Goal: Check status

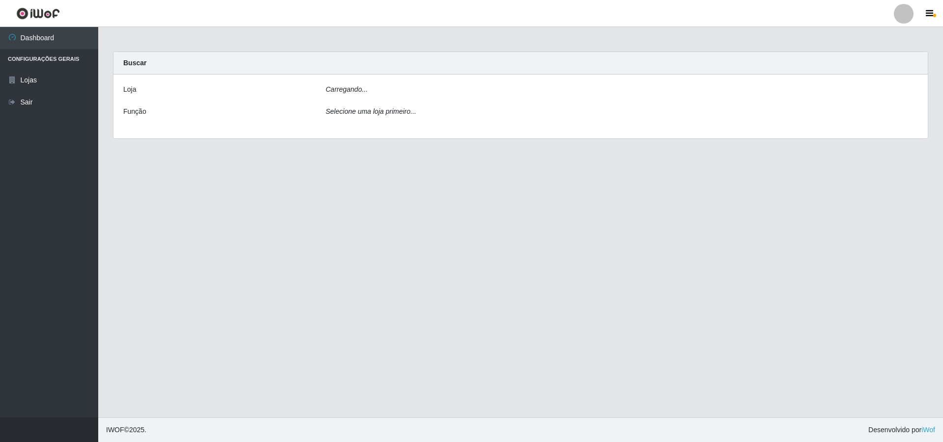
click at [453, 85] on div "Carregando..." at bounding box center [621, 91] width 607 height 14
click at [434, 112] on div "Selecione uma loja primeiro..." at bounding box center [621, 114] width 607 height 14
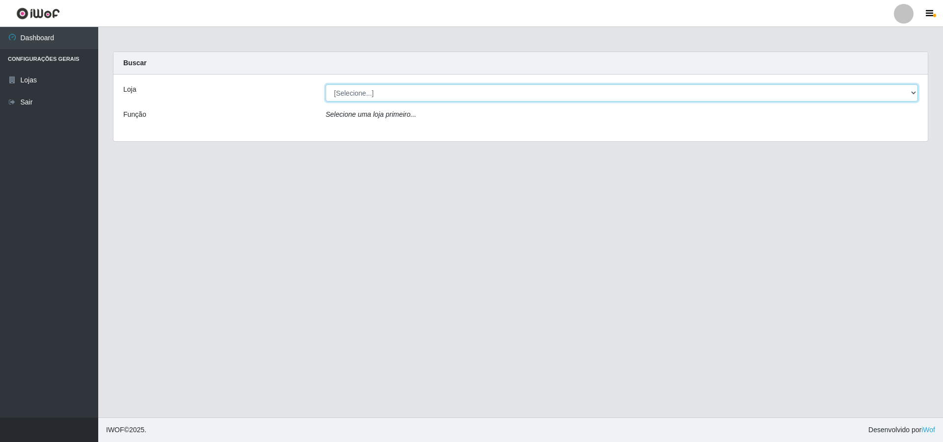
click at [464, 90] on select "[Selecione...] Atacado Vem - [STREET_ADDRESS]" at bounding box center [622, 92] width 592 height 17
select select "461"
click at [326, 84] on select "[Selecione...] Atacado Vem - [STREET_ADDRESS]" at bounding box center [622, 92] width 592 height 17
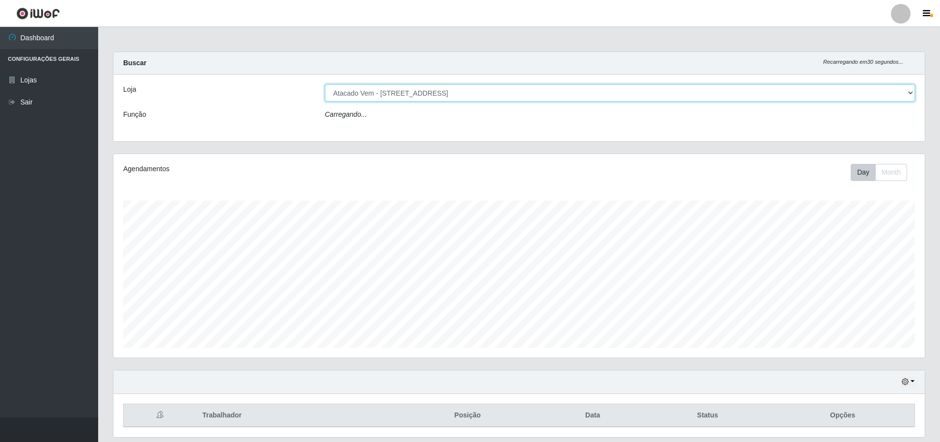
scroll to position [204, 812]
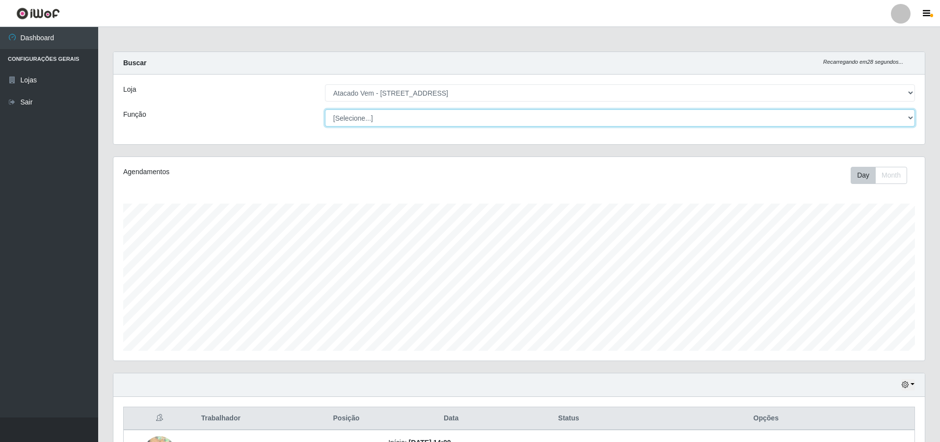
click at [439, 116] on select "[Selecione...] Carregador e Descarregador de Caminhão Carregador e Descarregado…" at bounding box center [620, 118] width 590 height 17
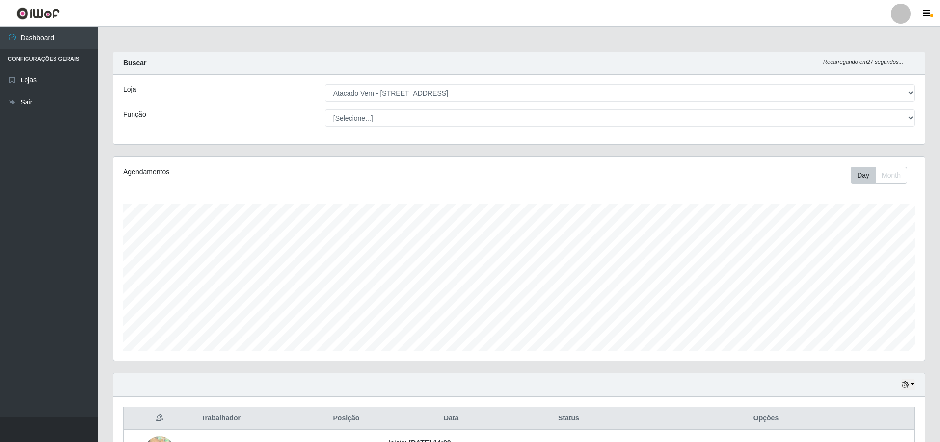
click at [155, 125] on div "Função" at bounding box center [217, 118] width 202 height 17
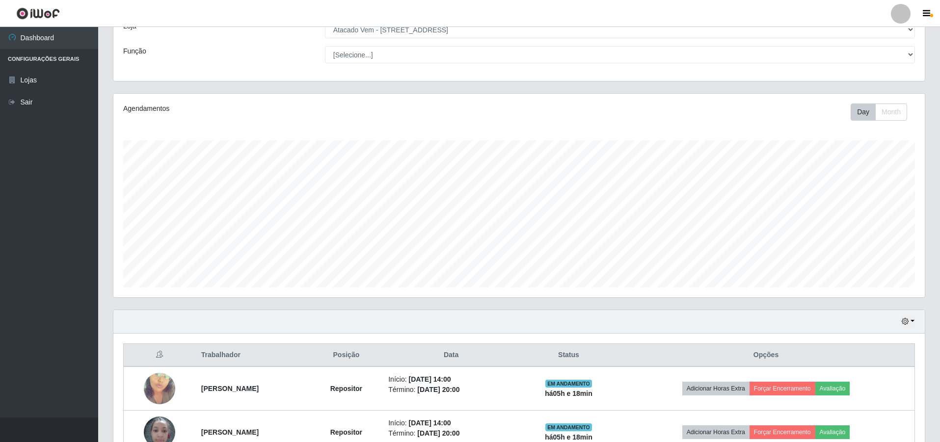
scroll to position [122, 0]
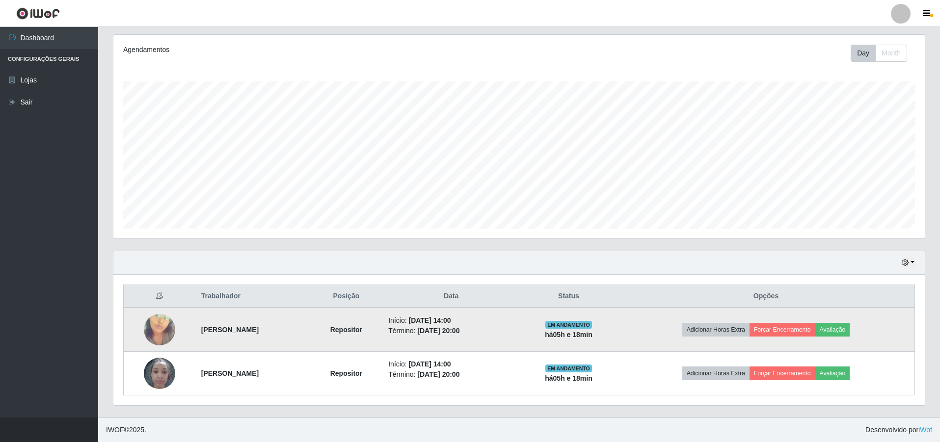
click at [150, 326] on img at bounding box center [159, 330] width 31 height 56
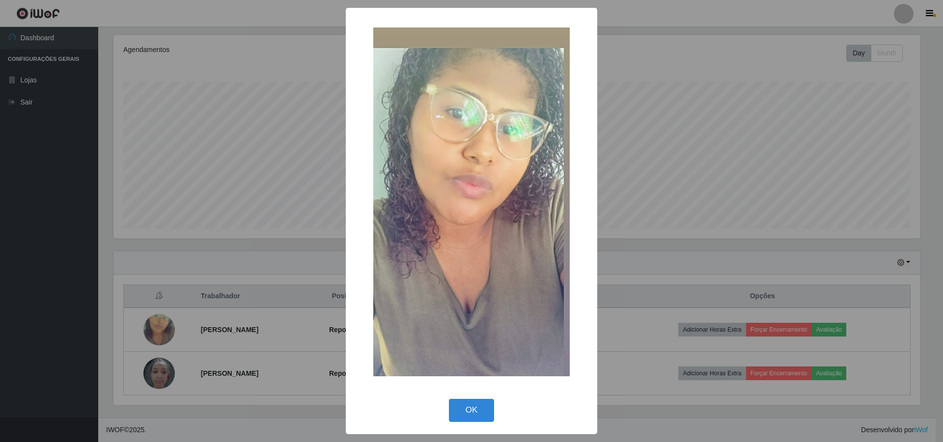
click at [253, 241] on div "× OK Cancel" at bounding box center [471, 221] width 943 height 442
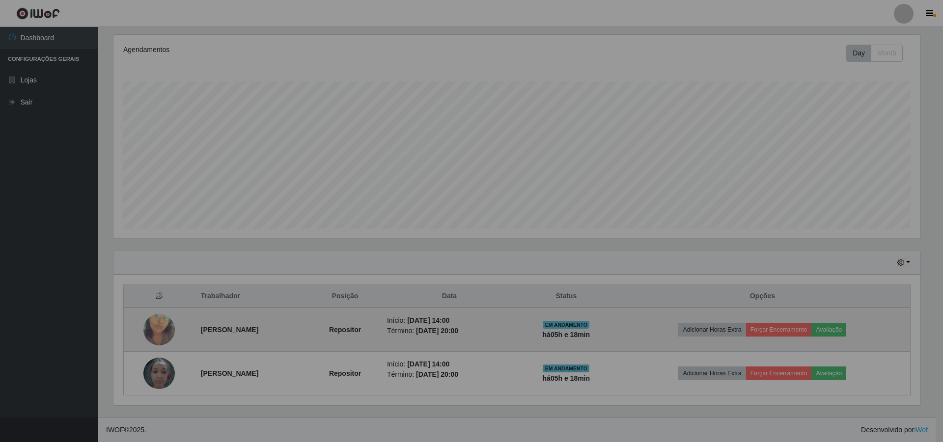
scroll to position [204, 812]
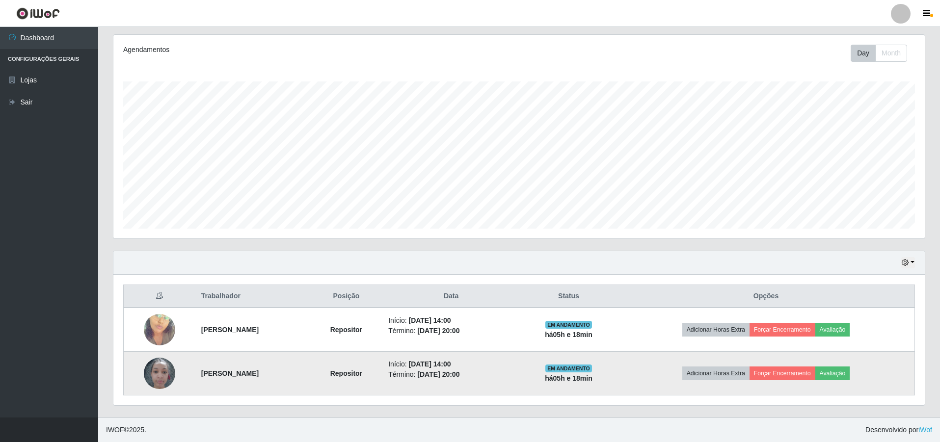
click at [154, 365] on img at bounding box center [159, 374] width 31 height 42
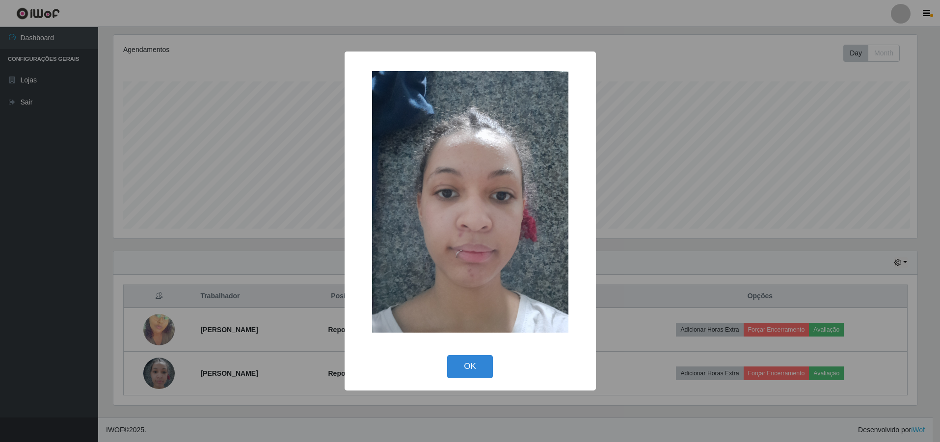
scroll to position [204, 807]
click at [693, 240] on div "× OK Cancel" at bounding box center [471, 221] width 943 height 442
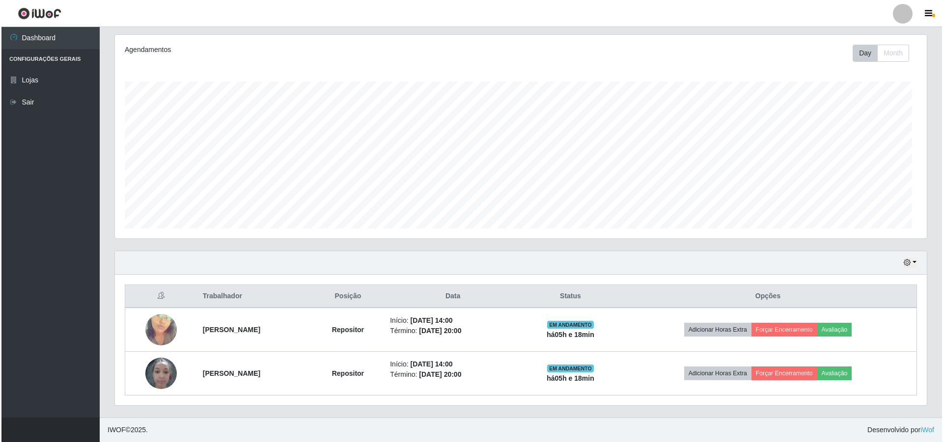
scroll to position [204, 812]
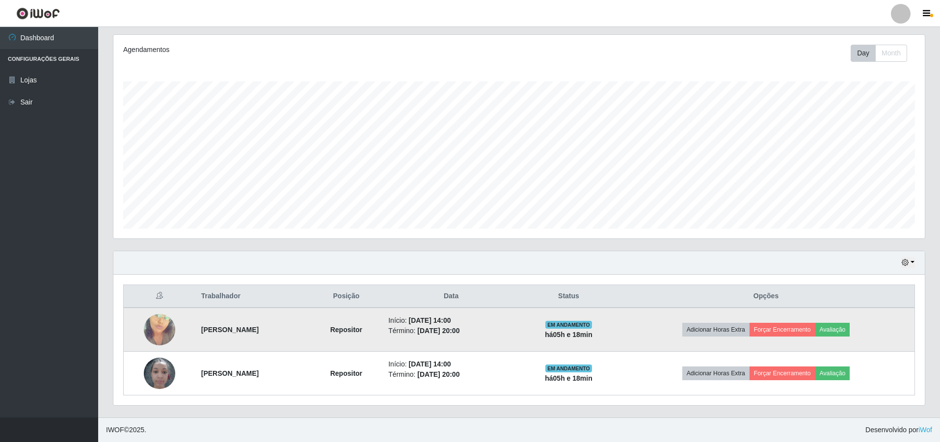
drag, startPoint x: 634, startPoint y: 326, endPoint x: 549, endPoint y: 336, distance: 85.1
click at [549, 336] on tr "[PERSON_NAME] [PERSON_NAME] Início: [DATE] 14:00 Término: [DATE] 20:00 EM ANDAM…" at bounding box center [520, 330] width 792 height 44
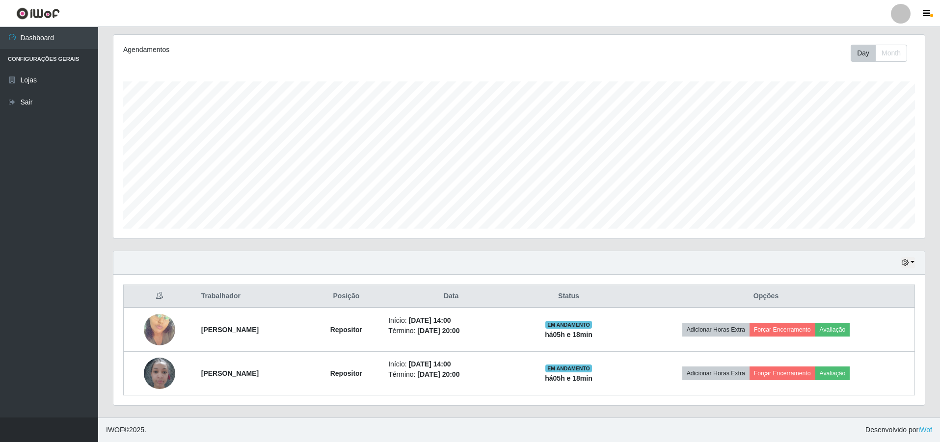
click at [558, 302] on th "Status" at bounding box center [569, 296] width 98 height 23
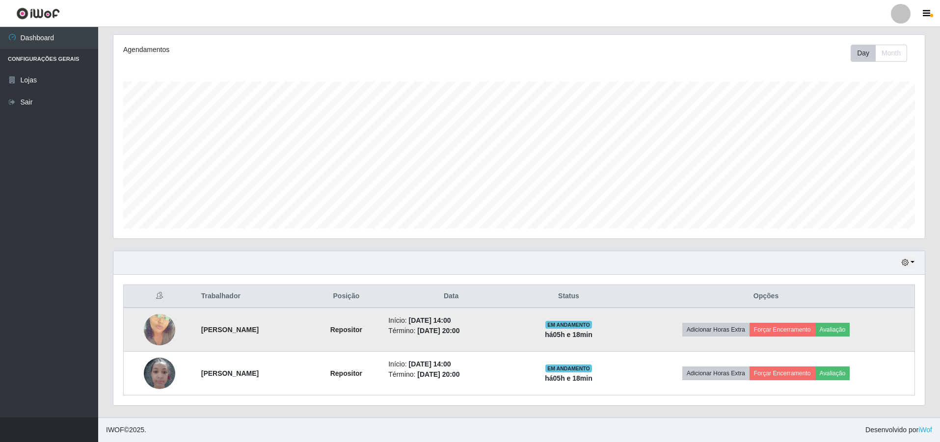
click at [156, 325] on img at bounding box center [159, 330] width 31 height 56
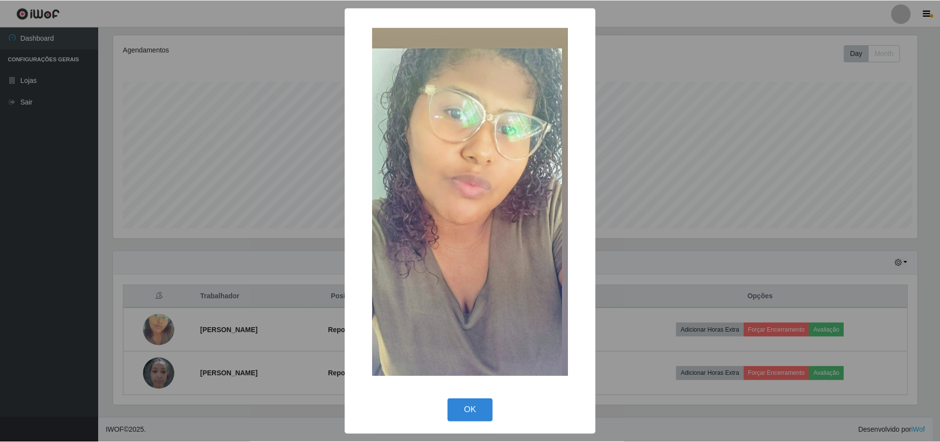
scroll to position [204, 807]
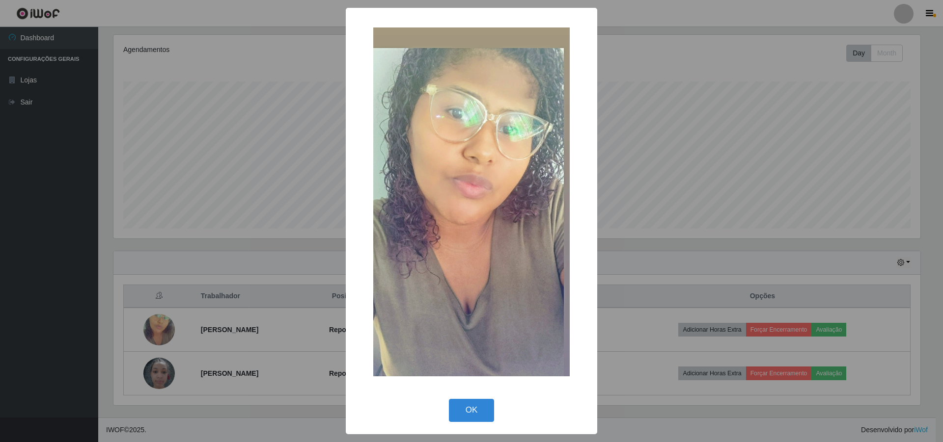
click at [274, 268] on div "× OK Cancel" at bounding box center [471, 221] width 943 height 442
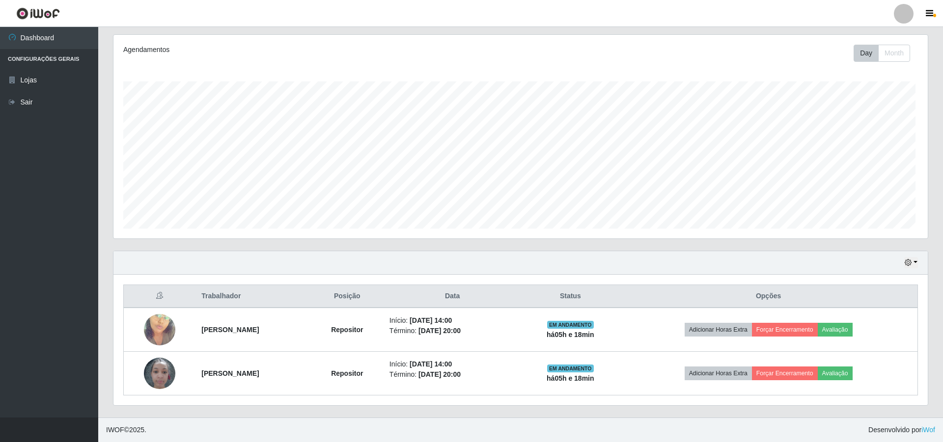
scroll to position [204, 812]
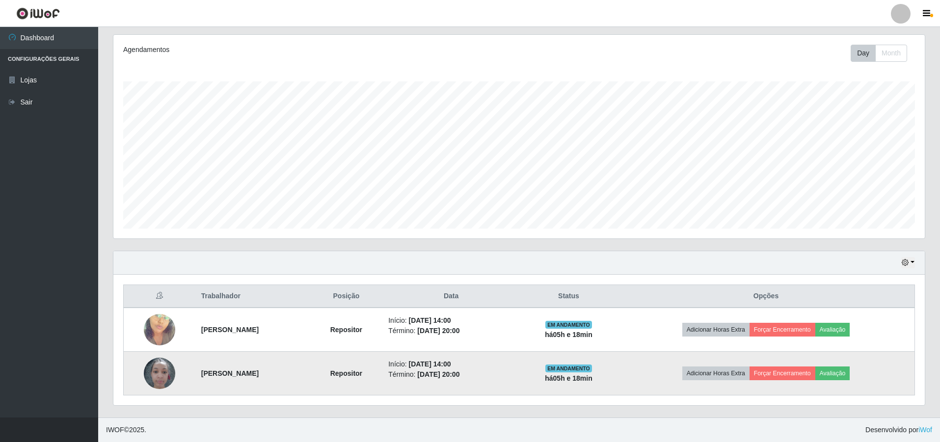
click at [158, 375] on img at bounding box center [159, 374] width 31 height 42
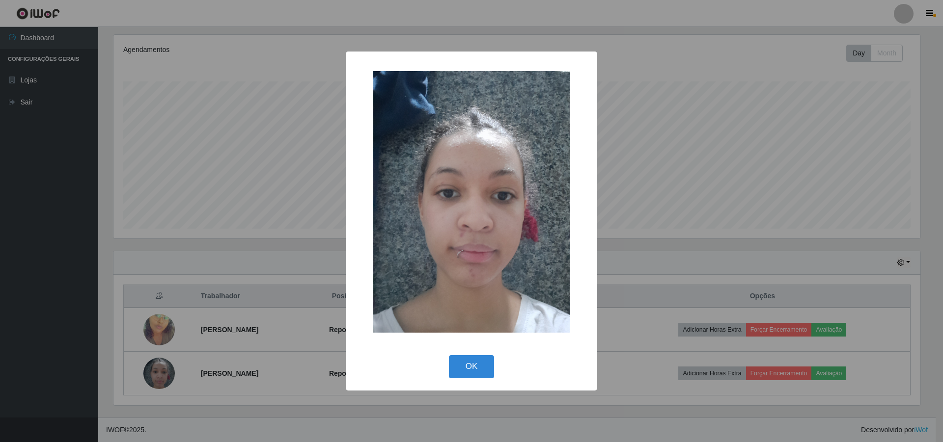
click at [234, 281] on div "× OK Cancel" at bounding box center [471, 221] width 943 height 442
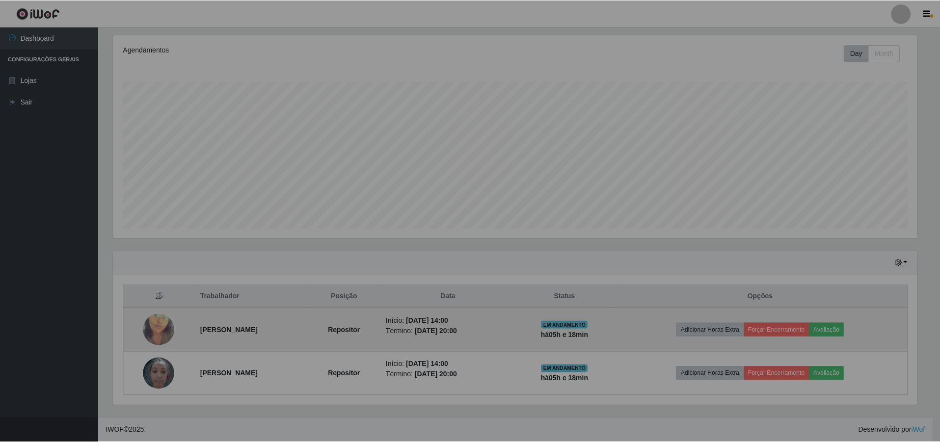
scroll to position [204, 812]
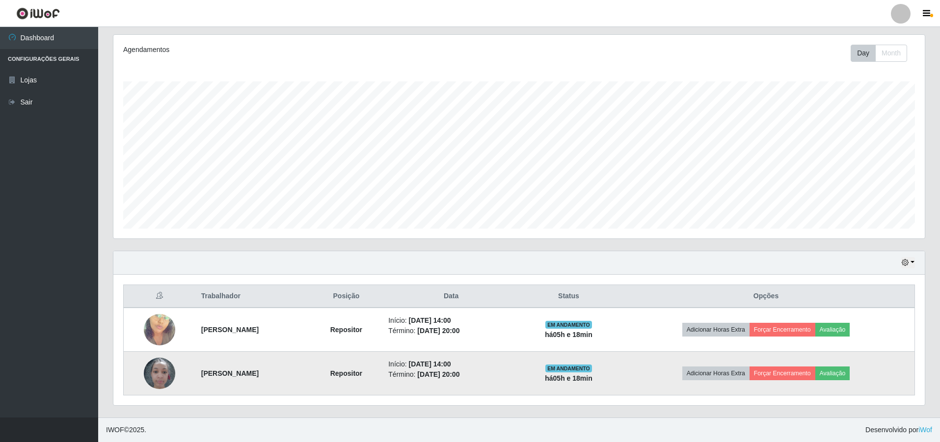
click at [159, 379] on img at bounding box center [159, 374] width 31 height 42
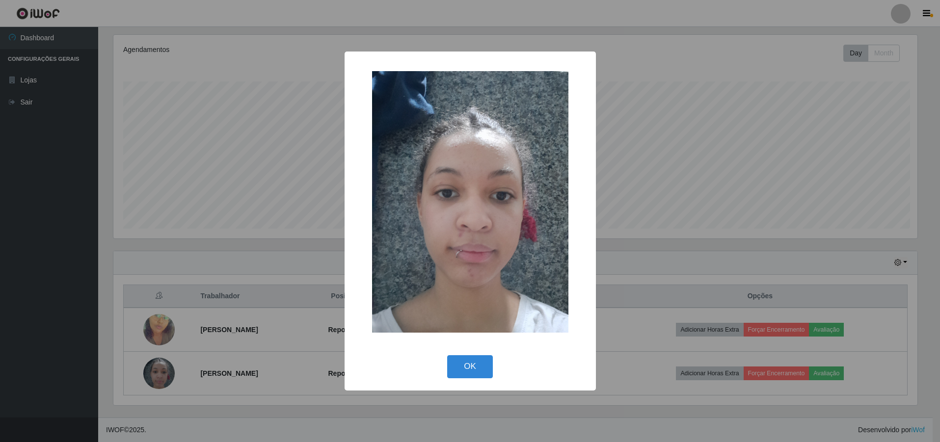
scroll to position [204, 807]
click at [231, 255] on div "× OK Cancel" at bounding box center [471, 221] width 943 height 442
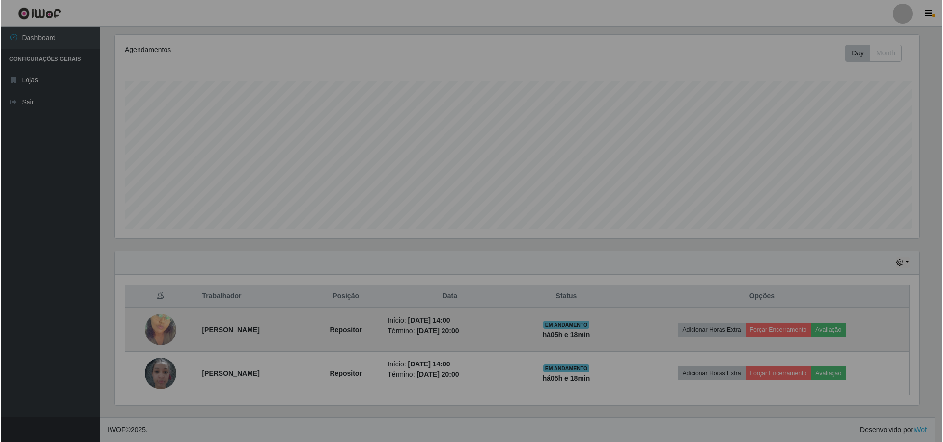
scroll to position [204, 812]
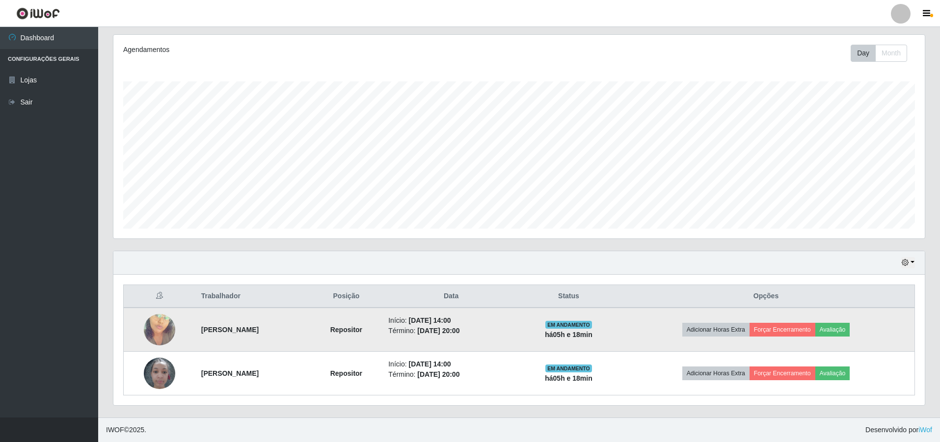
click at [164, 332] on img at bounding box center [159, 330] width 31 height 56
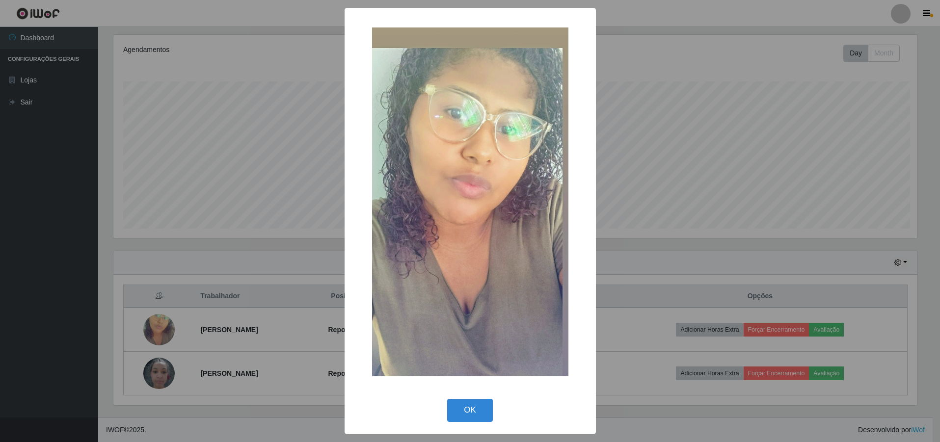
scroll to position [204, 807]
click at [297, 223] on div "× OK Cancel" at bounding box center [471, 221] width 943 height 442
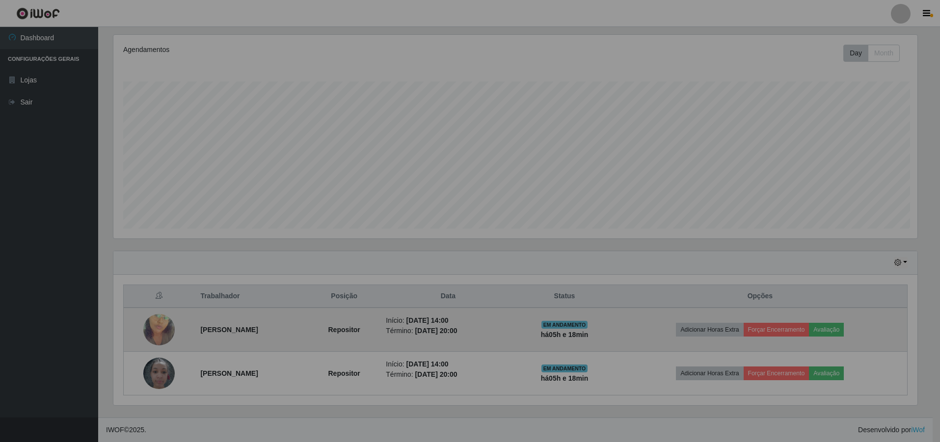
scroll to position [204, 812]
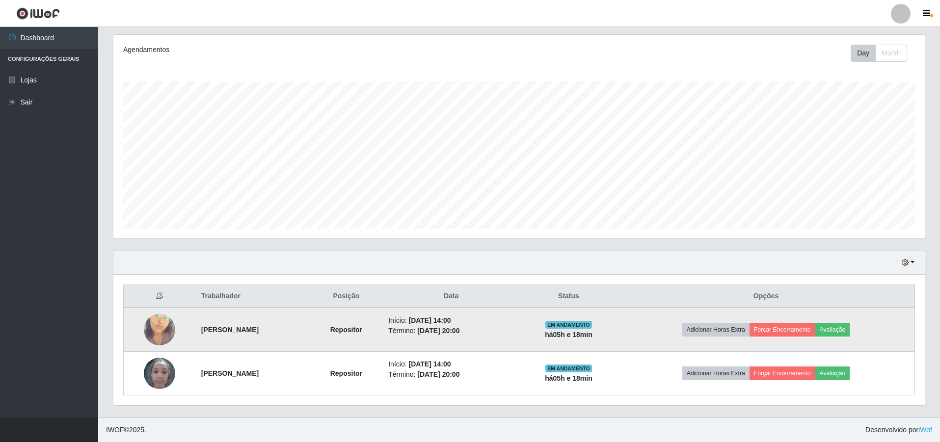
drag, startPoint x: 887, startPoint y: 330, endPoint x: 653, endPoint y: 350, distance: 235.1
click at [654, 350] on td "Adicionar Horas Extra Forçar Encerramento Avaliação" at bounding box center [766, 330] width 297 height 44
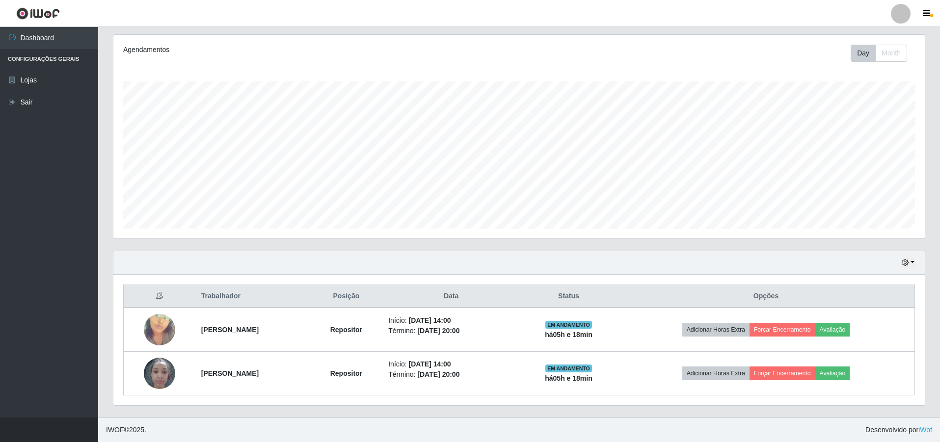
click at [909, 269] on div "Hoje 1 dia 3 dias 1 Semana Não encerrados" at bounding box center [519, 263] width 812 height 24
click at [907, 255] on div "Hoje 1 dia 3 dias 1 Semana Não encerrados" at bounding box center [519, 263] width 812 height 24
click at [907, 262] on icon "button" at bounding box center [905, 262] width 7 height 7
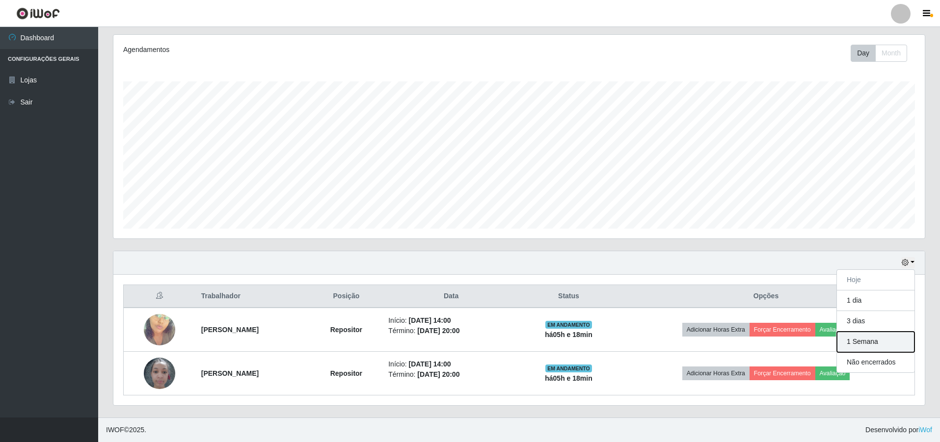
click at [871, 346] on button "1 Semana" at bounding box center [876, 342] width 78 height 21
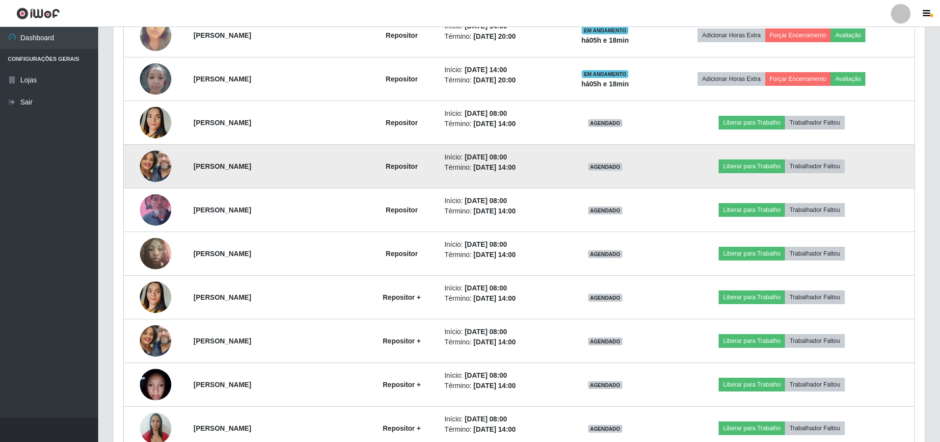
scroll to position [0, 0]
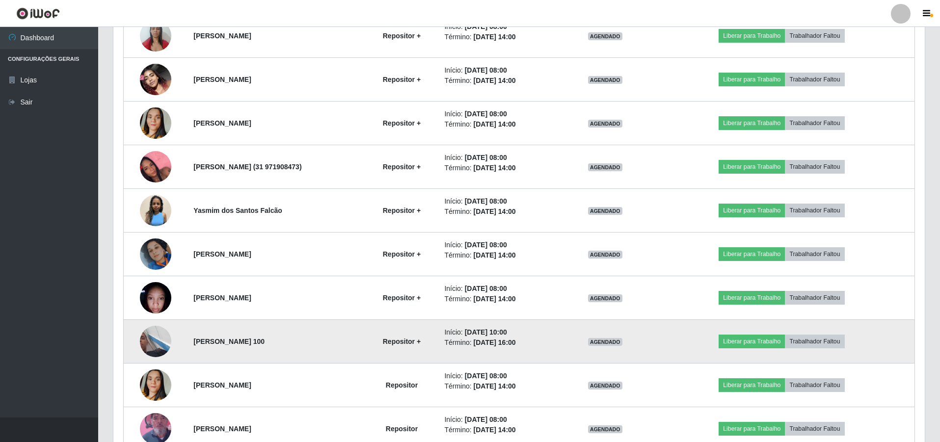
drag, startPoint x: 293, startPoint y: 338, endPoint x: 126, endPoint y: 332, distance: 167.6
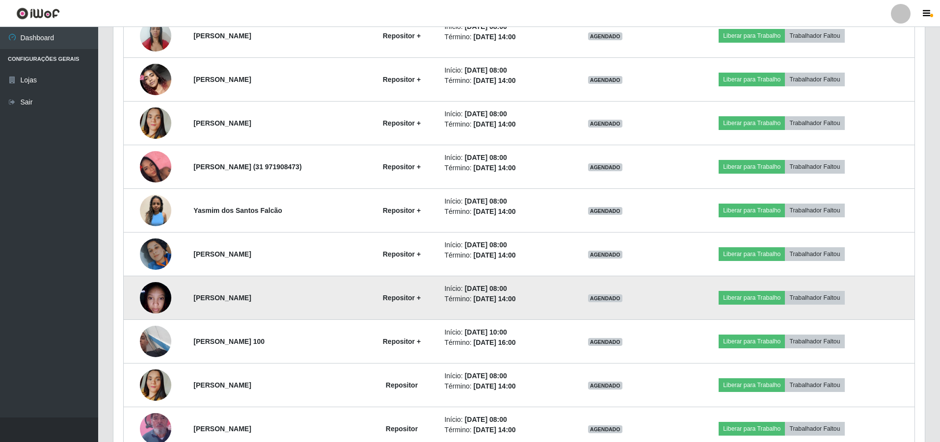
click at [202, 318] on td "[PERSON_NAME]" at bounding box center [276, 298] width 177 height 44
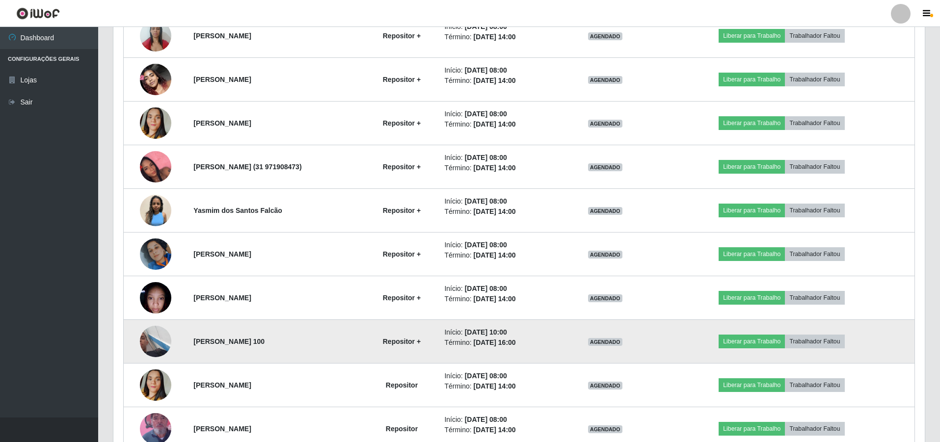
click at [163, 336] on img at bounding box center [155, 342] width 31 height 56
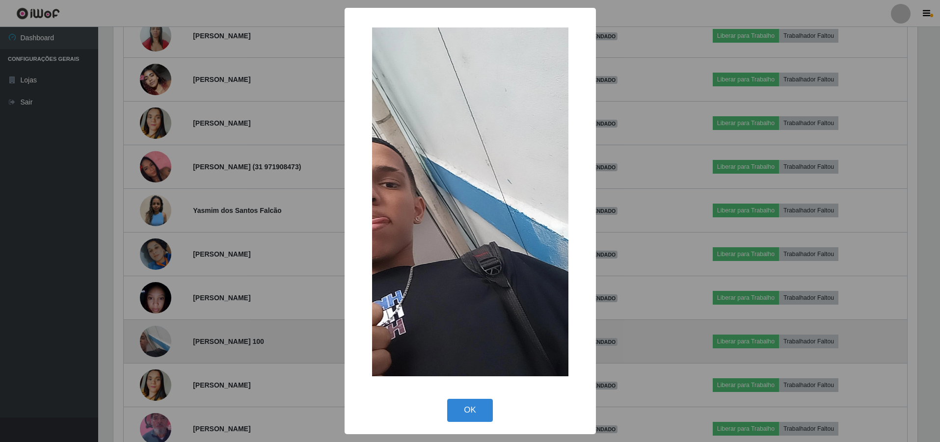
scroll to position [204, 807]
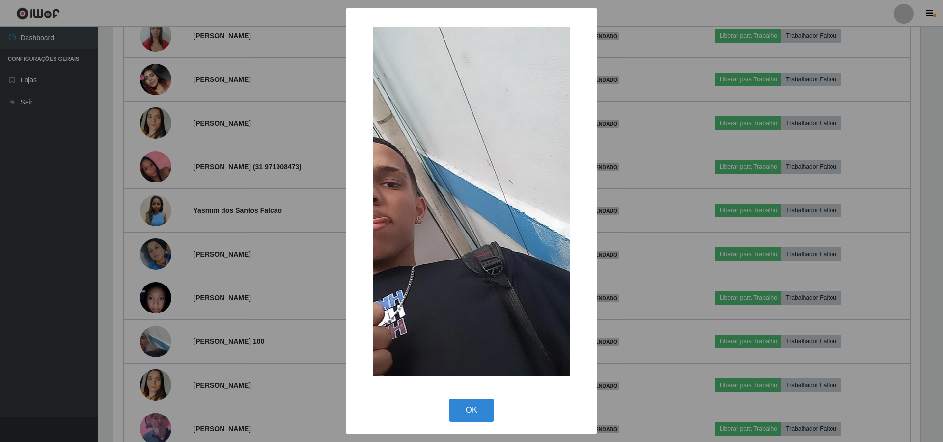
click at [246, 280] on div "× OK Cancel" at bounding box center [471, 221] width 943 height 442
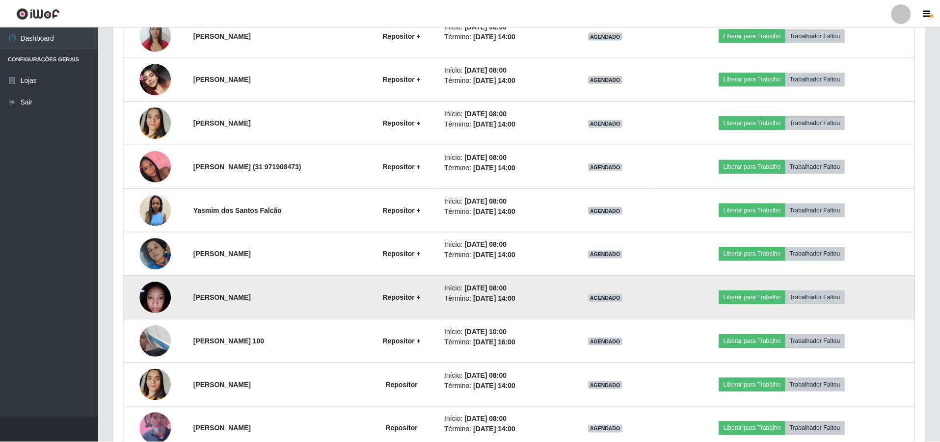
scroll to position [204, 812]
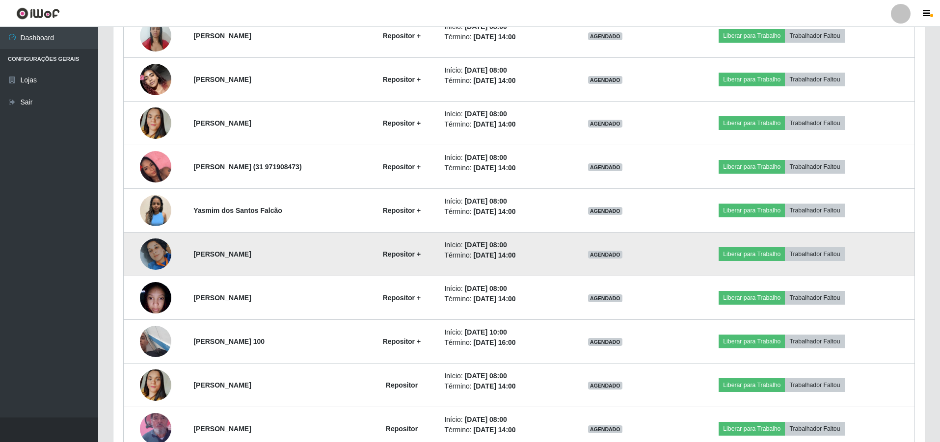
click at [144, 254] on img at bounding box center [155, 254] width 31 height 56
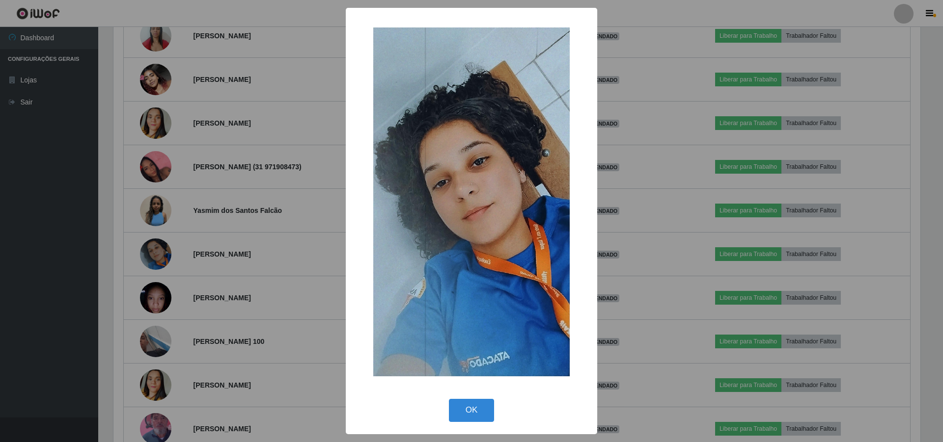
click at [271, 209] on div "× OK Cancel" at bounding box center [471, 221] width 943 height 442
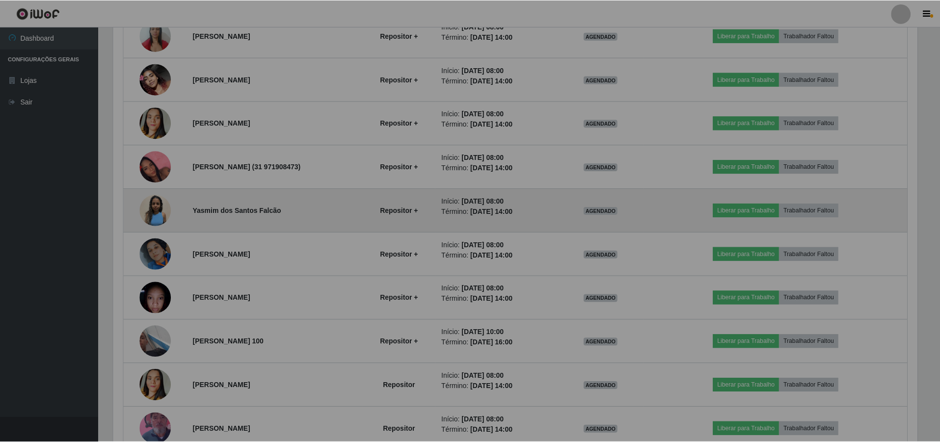
scroll to position [204, 812]
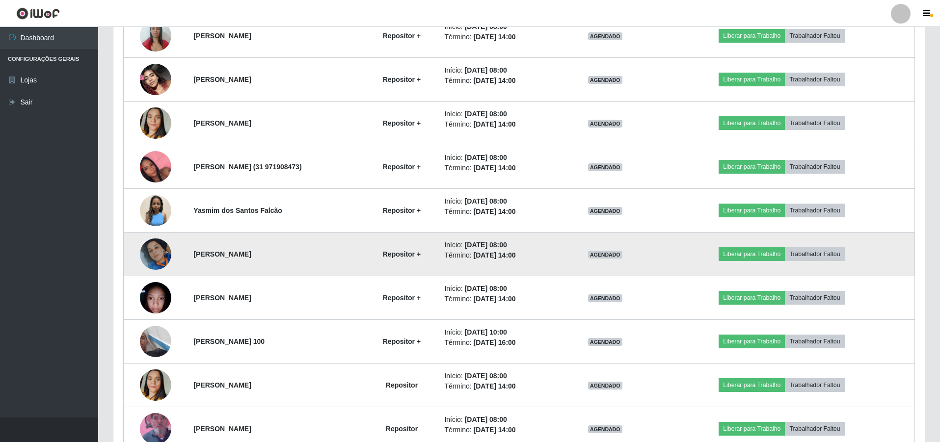
click at [154, 250] on img at bounding box center [155, 254] width 31 height 56
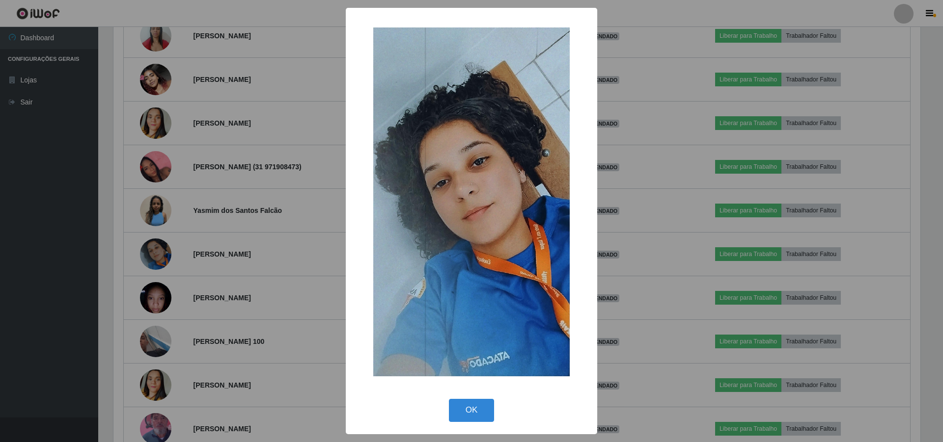
click at [290, 188] on div "× OK Cancel" at bounding box center [471, 221] width 943 height 442
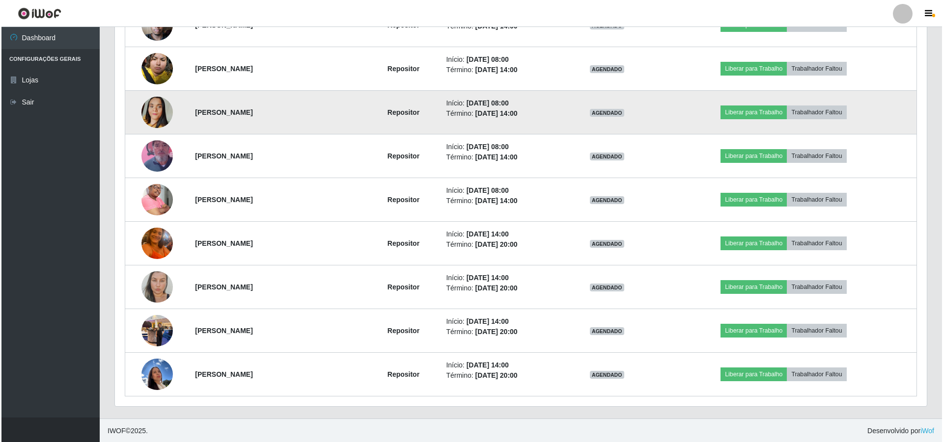
scroll to position [1827, 0]
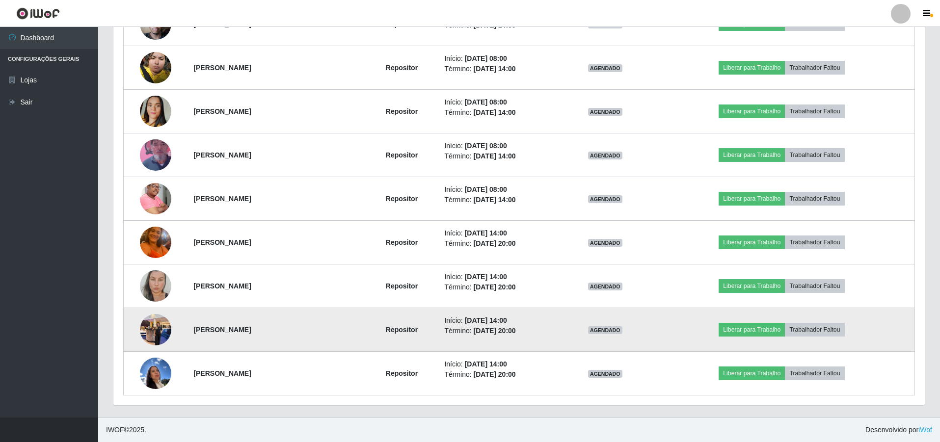
click at [156, 333] on img at bounding box center [155, 330] width 31 height 42
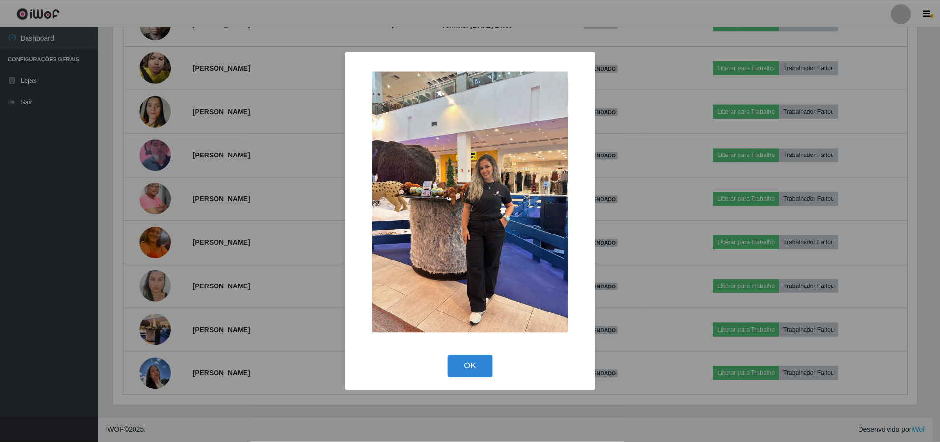
scroll to position [204, 807]
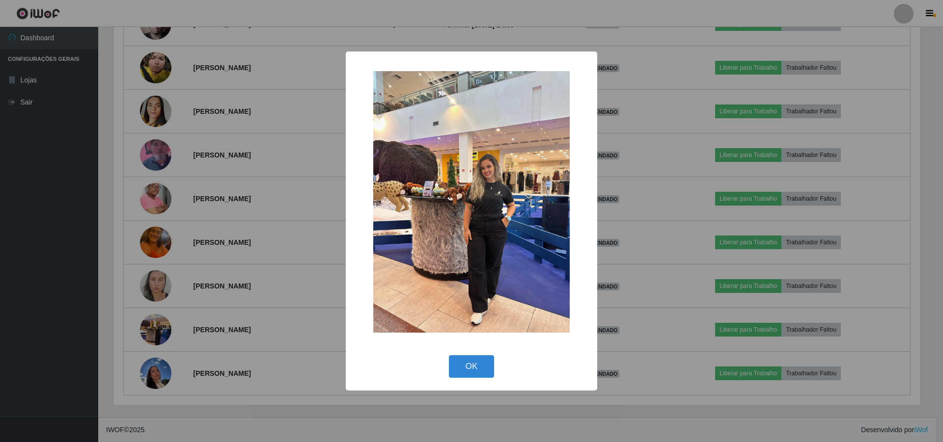
click at [225, 275] on div "× OK Cancel" at bounding box center [471, 221] width 943 height 442
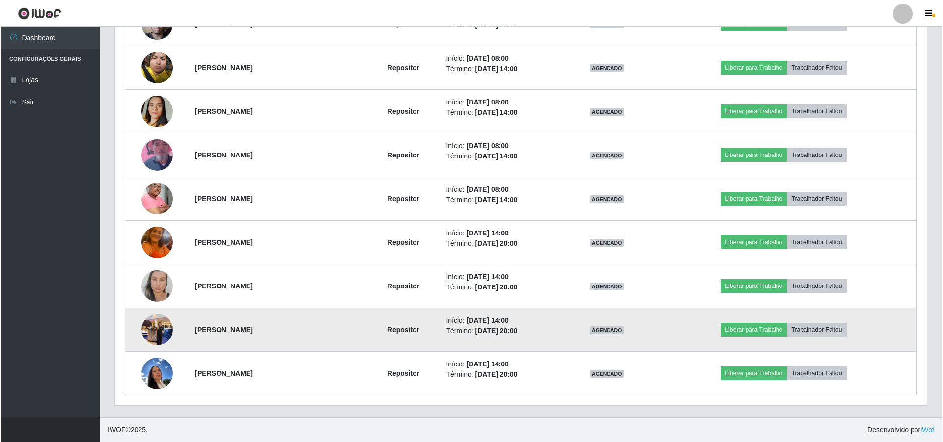
scroll to position [204, 812]
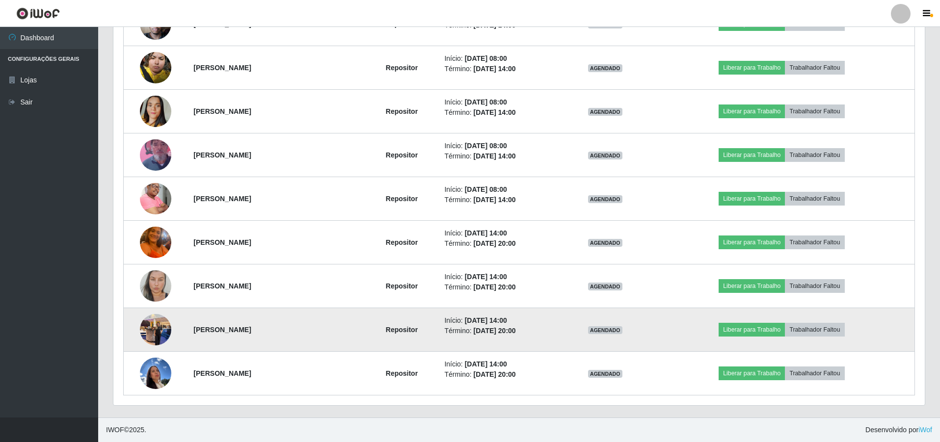
click at [165, 326] on img at bounding box center [155, 330] width 31 height 42
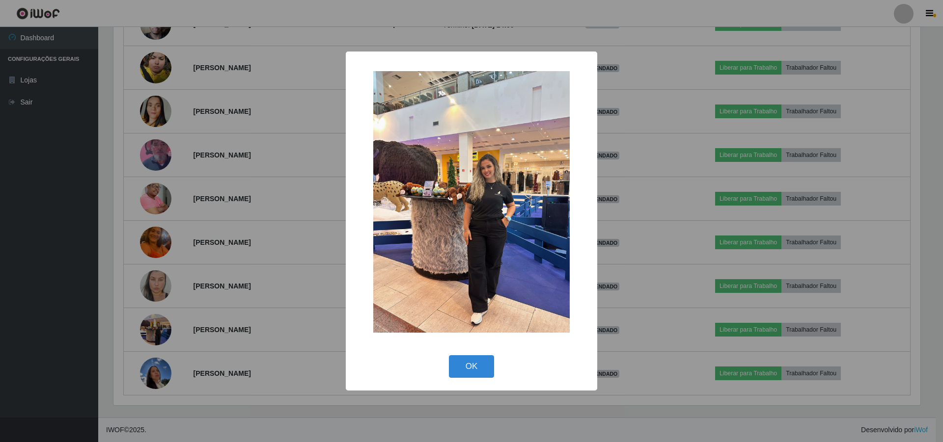
drag, startPoint x: 412, startPoint y: 222, endPoint x: 416, endPoint y: 218, distance: 6.3
click at [413, 221] on img at bounding box center [471, 202] width 196 height 262
click at [416, 218] on img at bounding box center [471, 202] width 196 height 262
click at [104, 271] on div "× OK Cancel" at bounding box center [471, 221] width 943 height 442
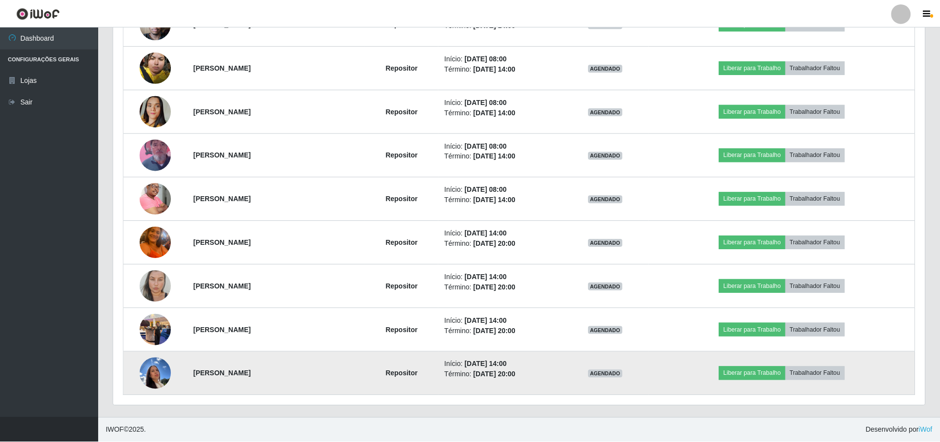
scroll to position [204, 812]
click at [159, 375] on img at bounding box center [155, 374] width 31 height 42
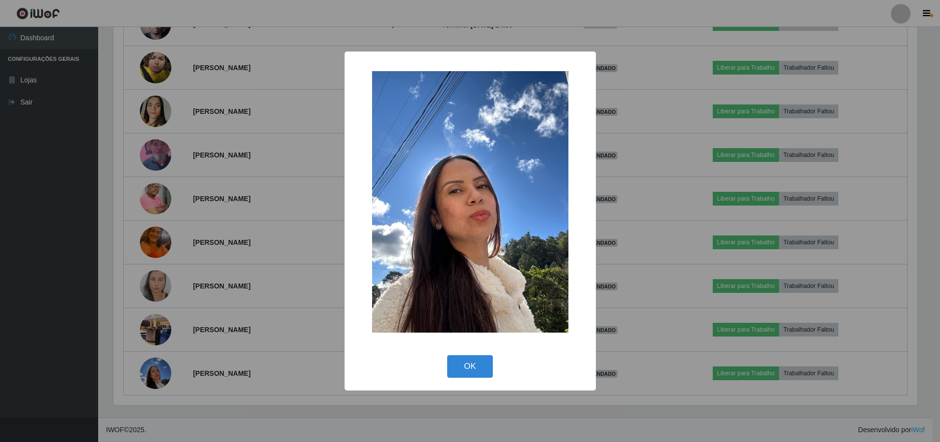
scroll to position [204, 807]
click at [261, 257] on div "× OK Cancel" at bounding box center [471, 221] width 943 height 442
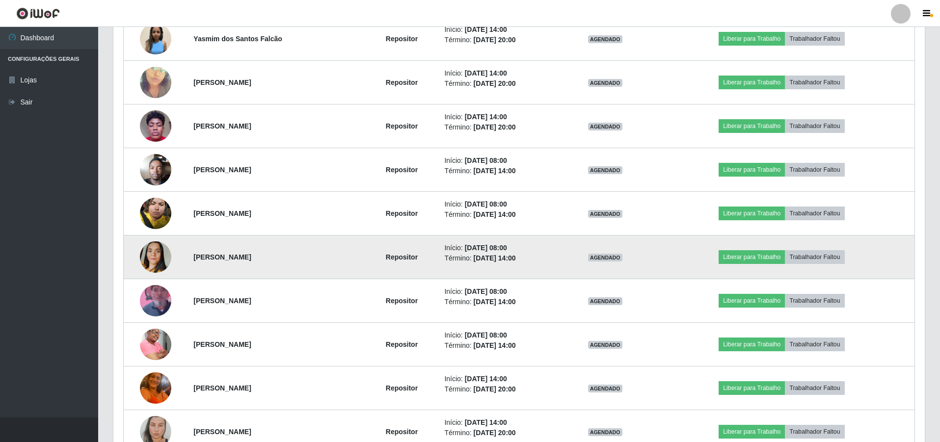
scroll to position [1679, 0]
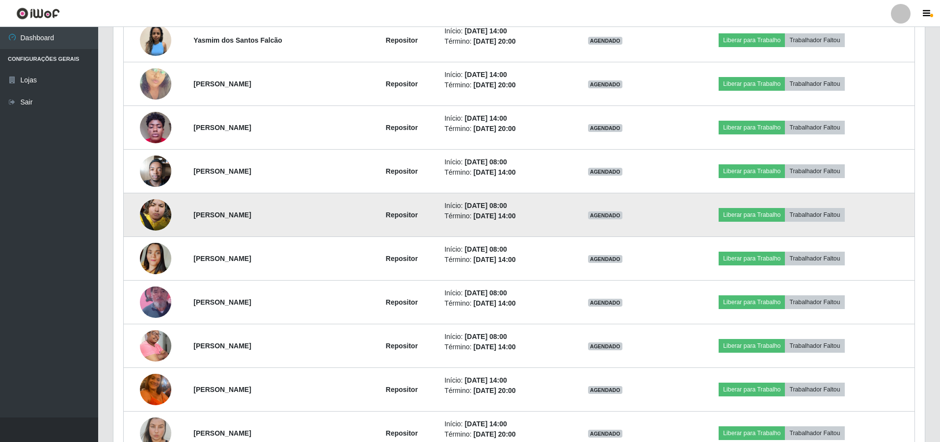
click at [160, 212] on img at bounding box center [155, 215] width 31 height 42
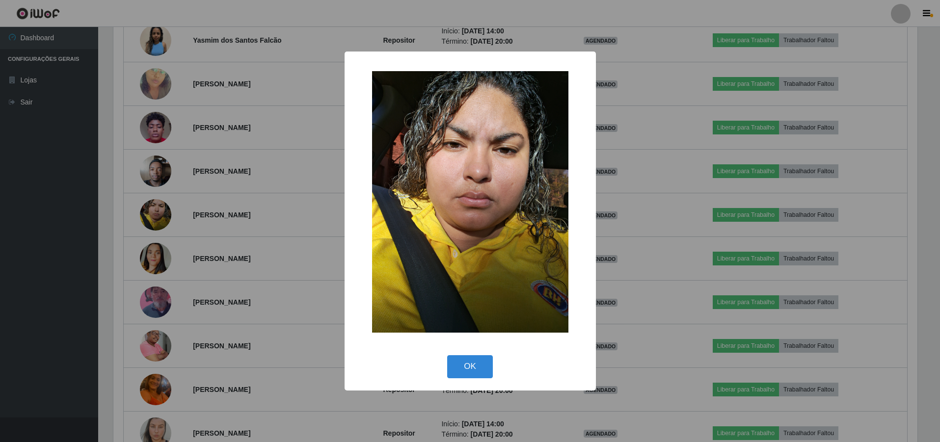
scroll to position [204, 807]
click at [268, 204] on div "× OK Cancel" at bounding box center [471, 221] width 943 height 442
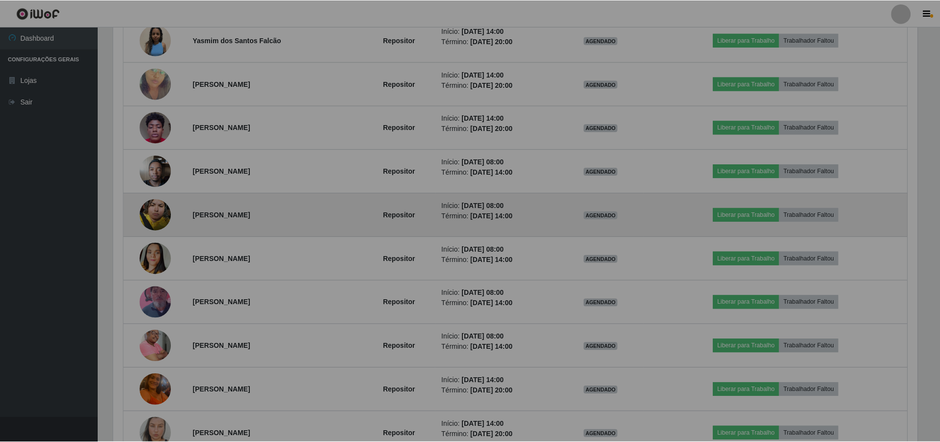
scroll to position [490858, 490250]
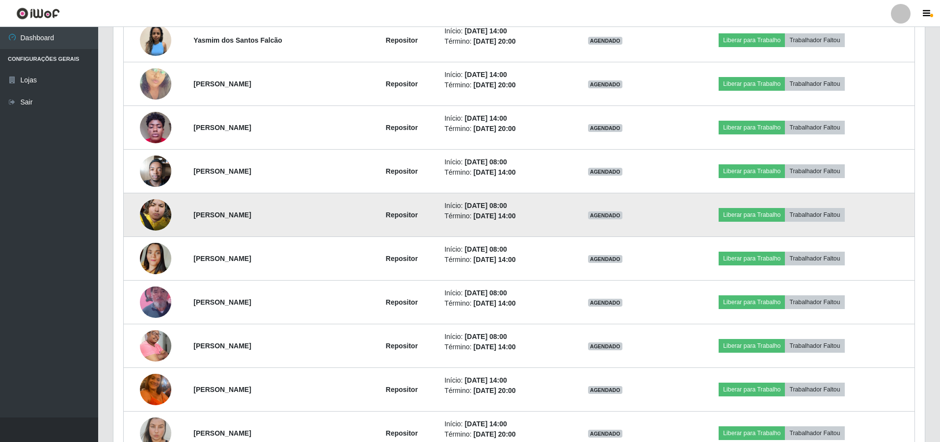
click at [153, 215] on img at bounding box center [155, 215] width 31 height 42
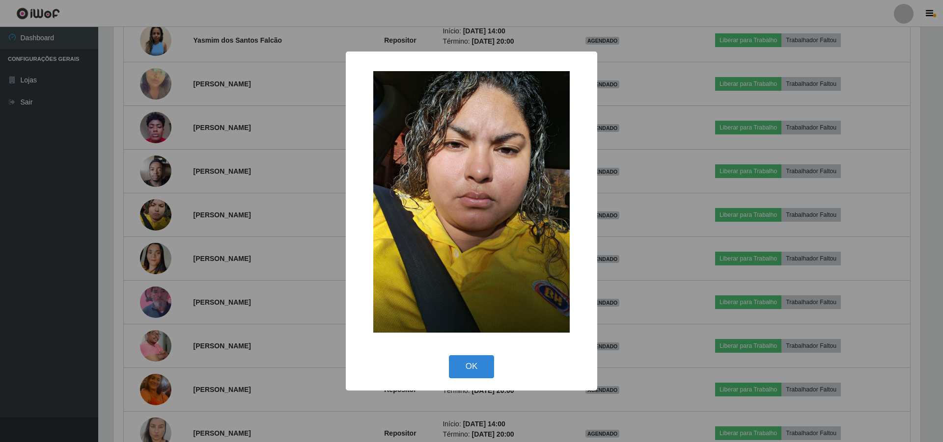
click at [297, 201] on div "× OK Cancel" at bounding box center [471, 221] width 943 height 442
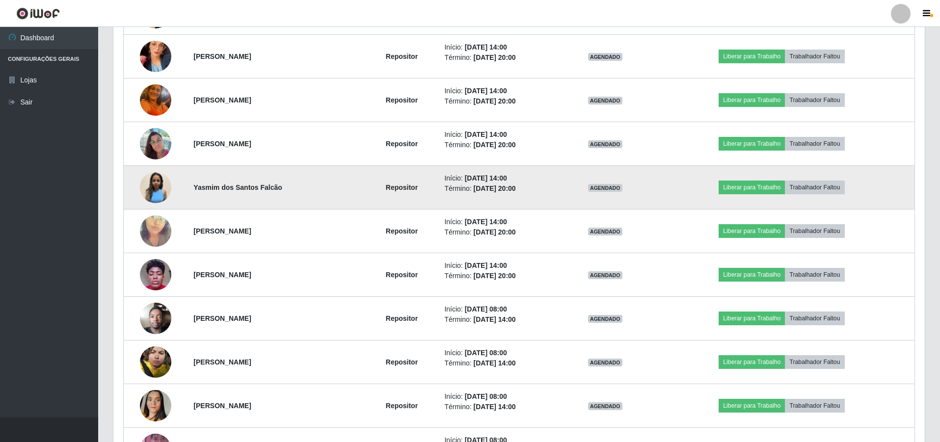
click at [158, 179] on img at bounding box center [155, 187] width 31 height 31
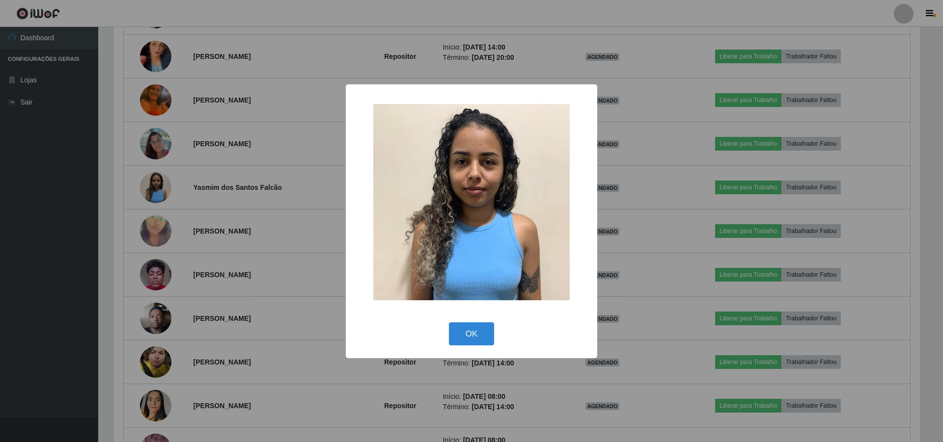
click at [283, 187] on div "× OK Cancel" at bounding box center [471, 221] width 943 height 442
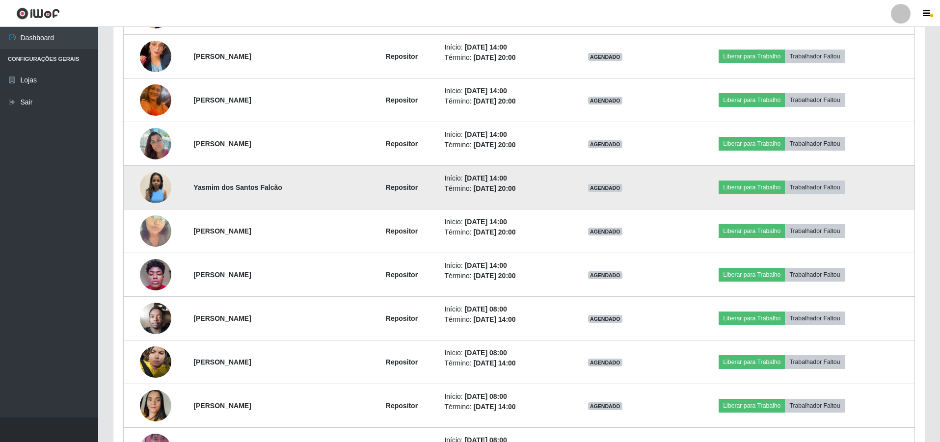
click at [152, 183] on img at bounding box center [155, 187] width 31 height 31
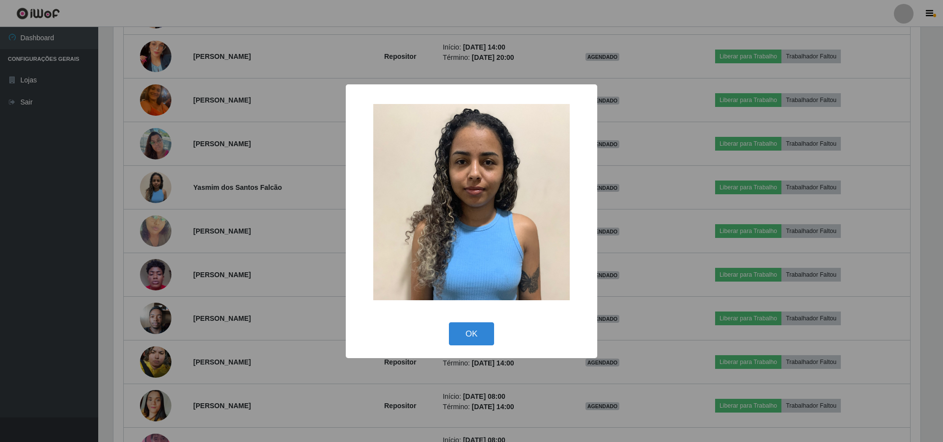
click at [276, 183] on div "× OK Cancel" at bounding box center [471, 221] width 943 height 442
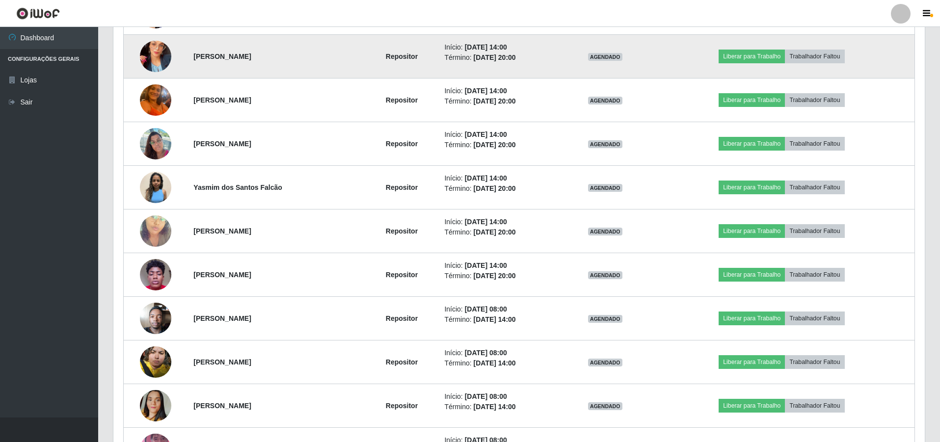
click at [165, 53] on img at bounding box center [155, 56] width 31 height 56
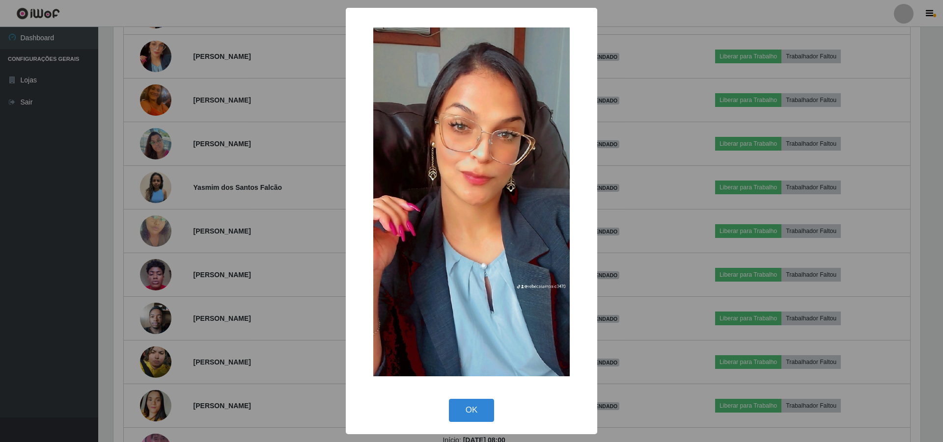
click at [304, 136] on div "× OK Cancel" at bounding box center [471, 221] width 943 height 442
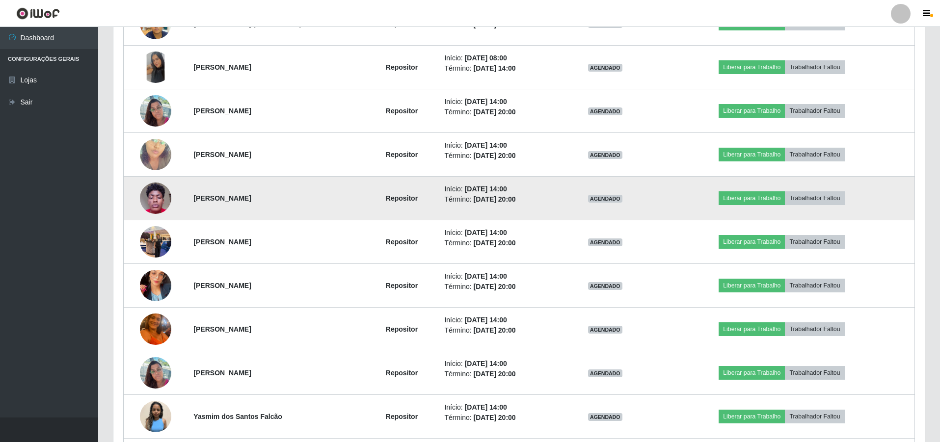
click at [158, 186] on img at bounding box center [155, 198] width 31 height 42
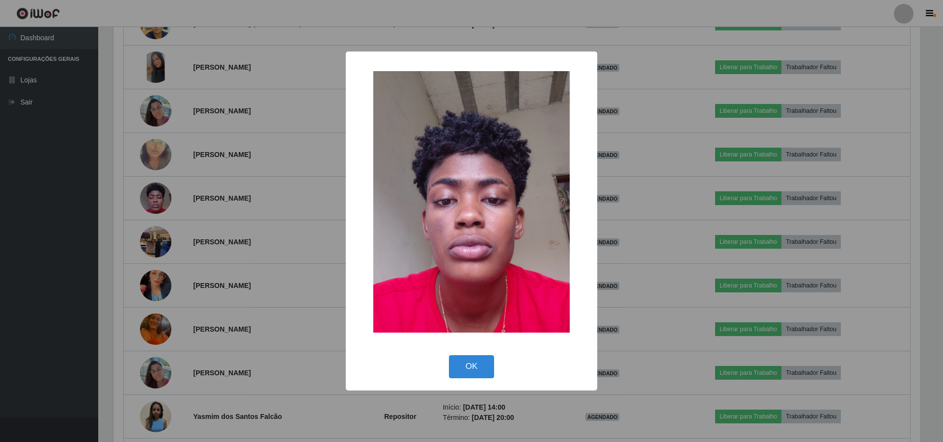
click at [312, 126] on div "× OK Cancel" at bounding box center [471, 221] width 943 height 442
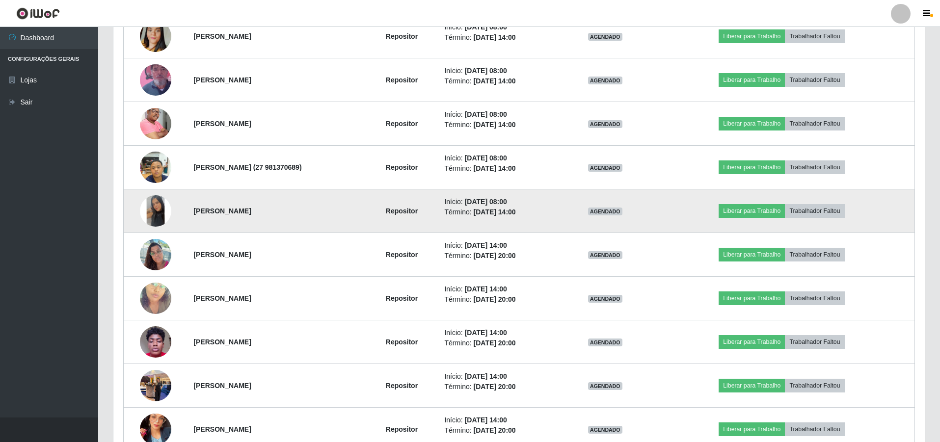
drag, startPoint x: 148, startPoint y: 193, endPoint x: 154, endPoint y: 199, distance: 8.7
click at [149, 195] on td at bounding box center [156, 212] width 64 height 44
click at [154, 199] on img at bounding box center [155, 210] width 31 height 31
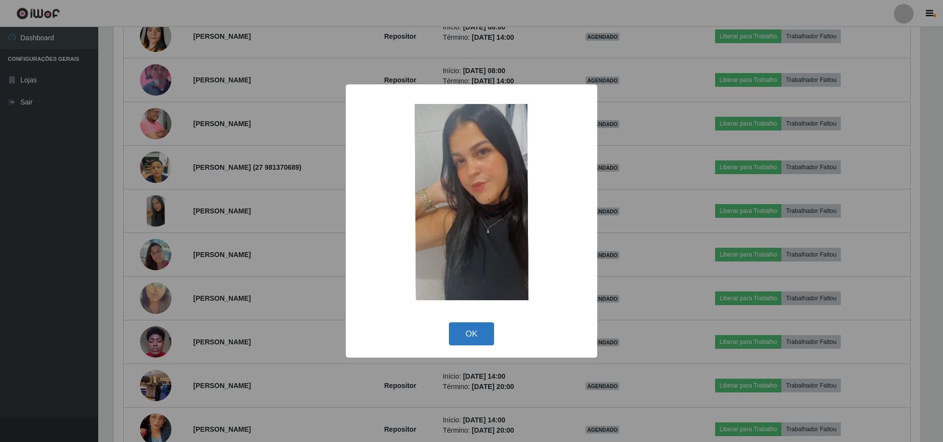
click at [478, 326] on button "OK" at bounding box center [472, 334] width 46 height 23
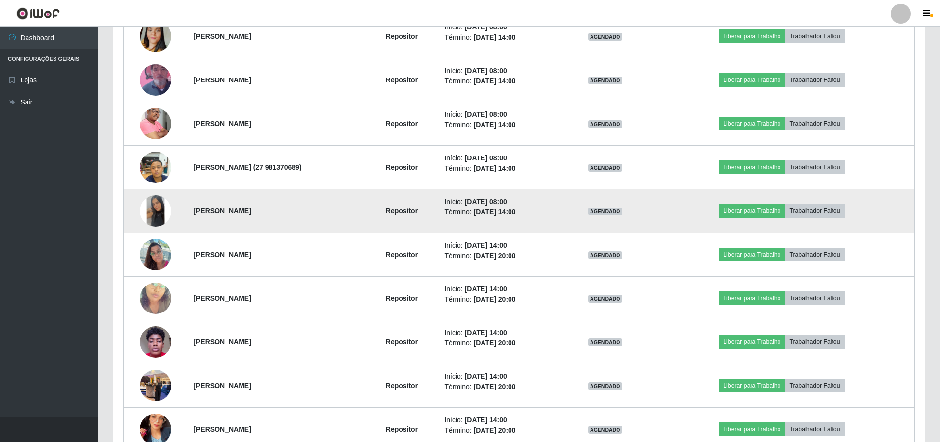
click at [148, 208] on img at bounding box center [155, 210] width 31 height 31
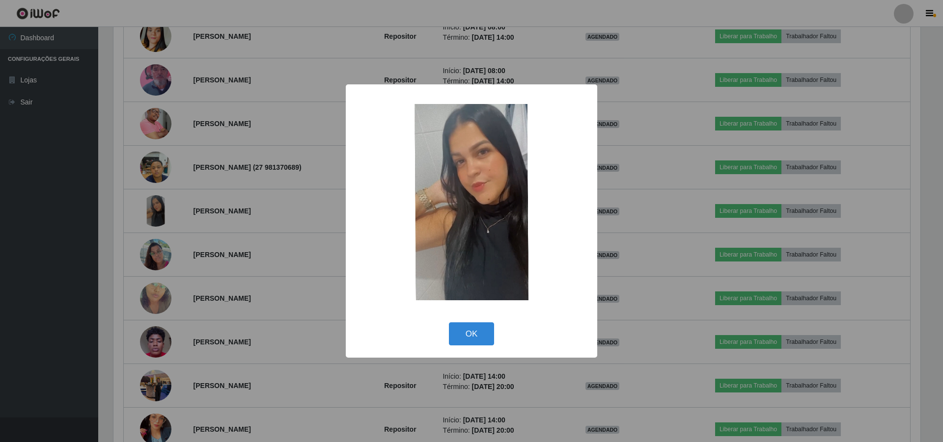
click at [194, 193] on div "× OK Cancel" at bounding box center [471, 221] width 943 height 442
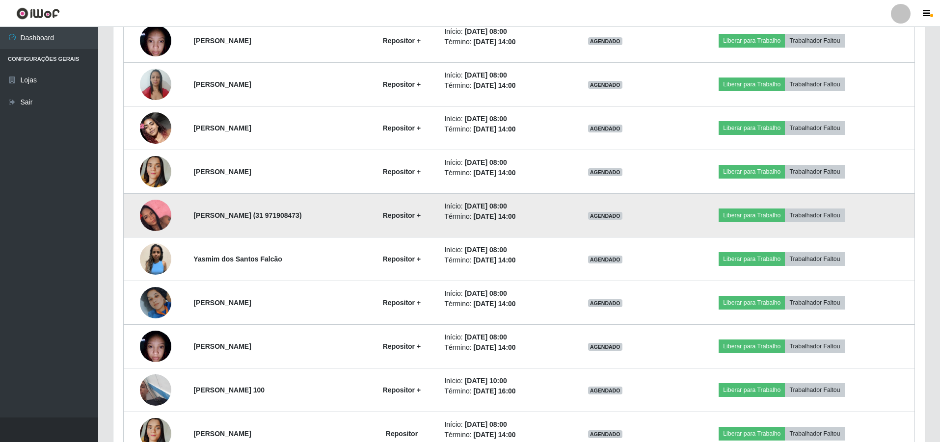
click at [140, 217] on img at bounding box center [155, 216] width 31 height 56
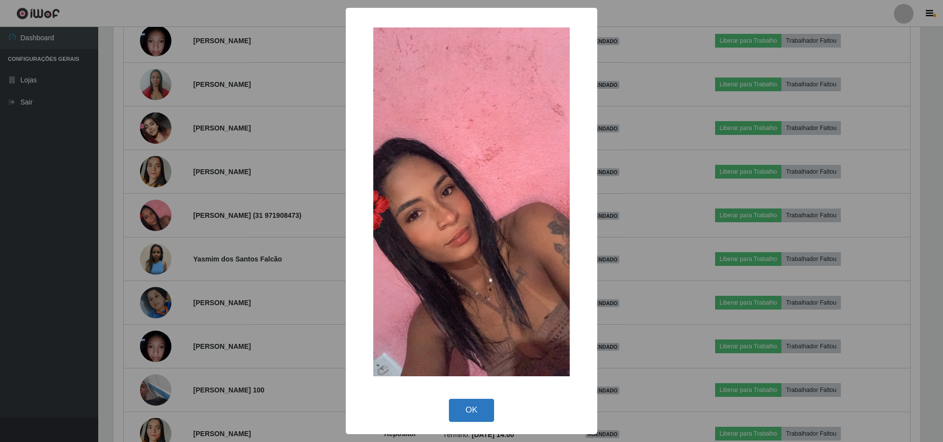
click at [475, 405] on button "OK" at bounding box center [472, 410] width 46 height 23
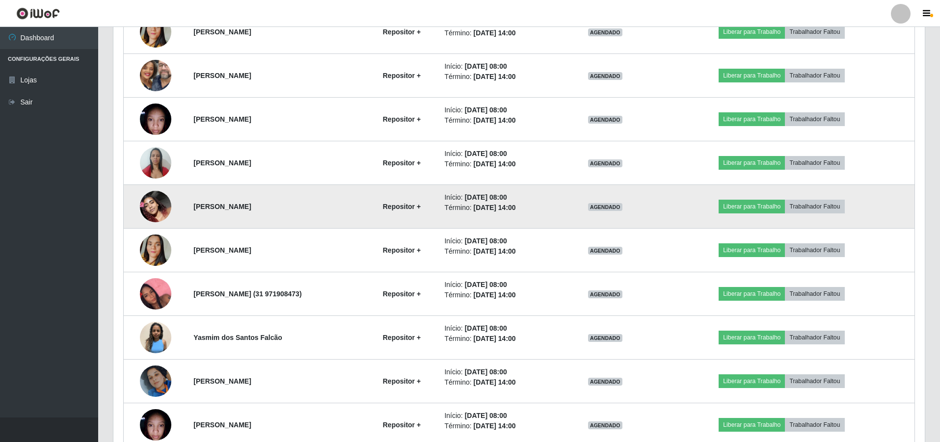
click at [153, 202] on img at bounding box center [155, 207] width 31 height 56
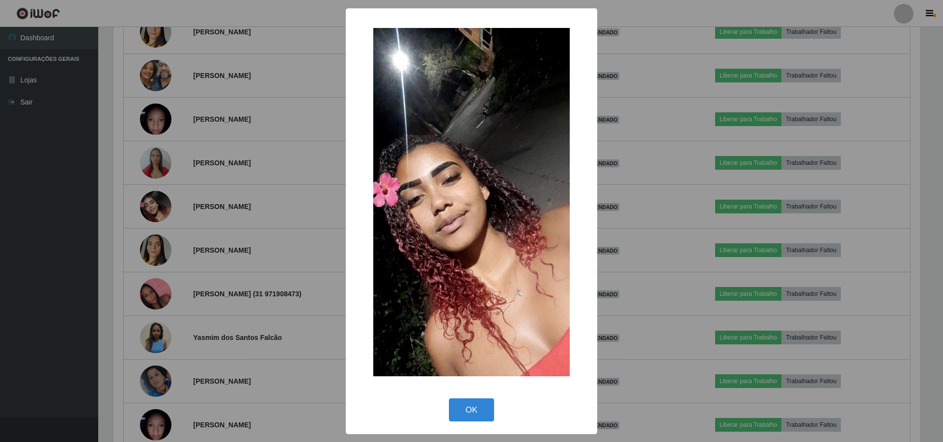
click at [231, 182] on div "× OK Cancel" at bounding box center [471, 221] width 943 height 442
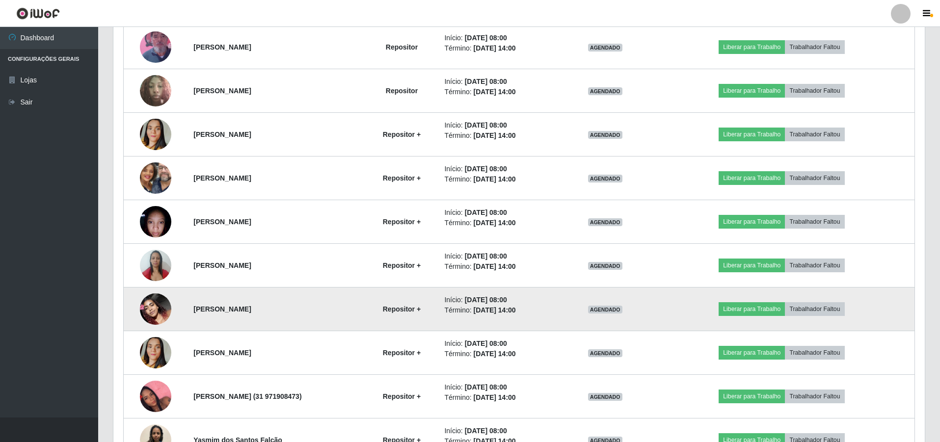
click at [152, 306] on img at bounding box center [155, 309] width 31 height 56
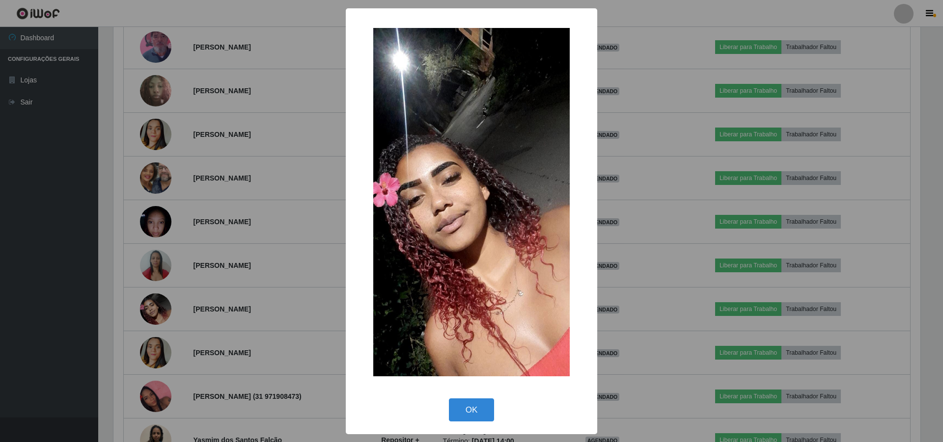
click at [271, 238] on div "× OK Cancel" at bounding box center [471, 221] width 943 height 442
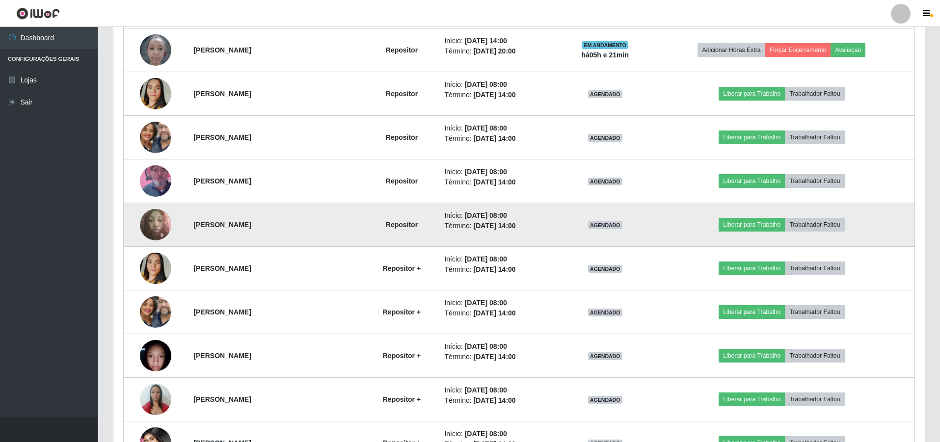
click at [147, 222] on img at bounding box center [155, 225] width 31 height 42
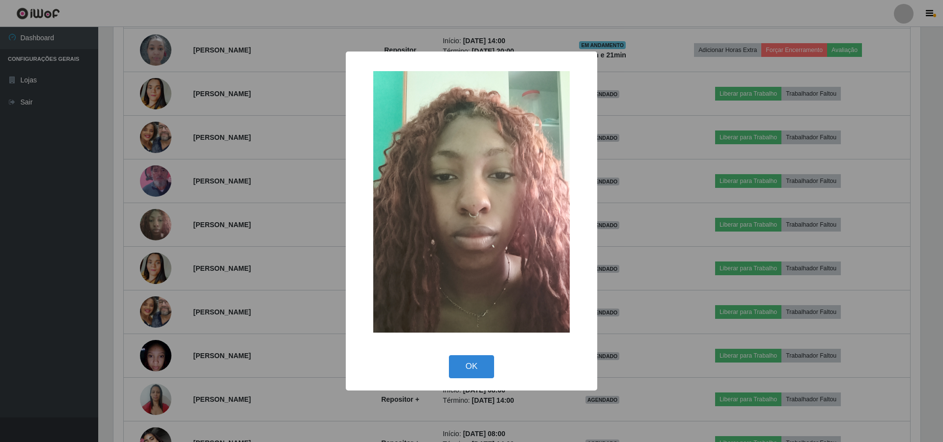
click at [301, 227] on div "× OK Cancel" at bounding box center [471, 221] width 943 height 442
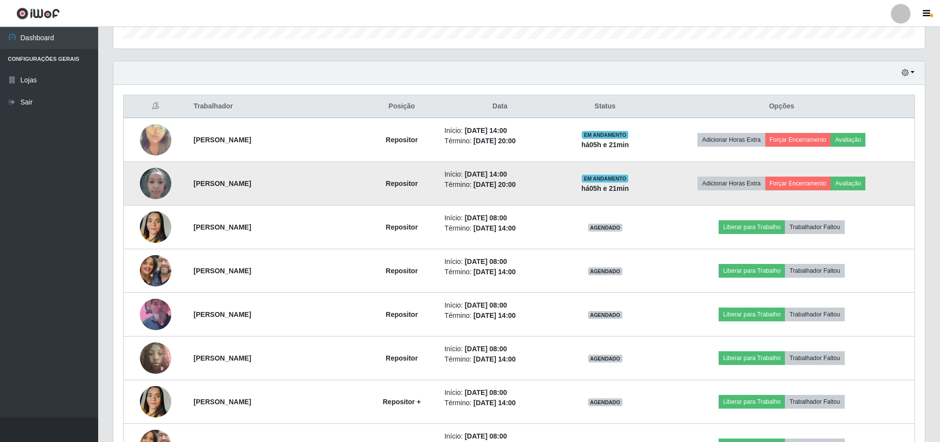
click at [151, 183] on img at bounding box center [155, 184] width 31 height 42
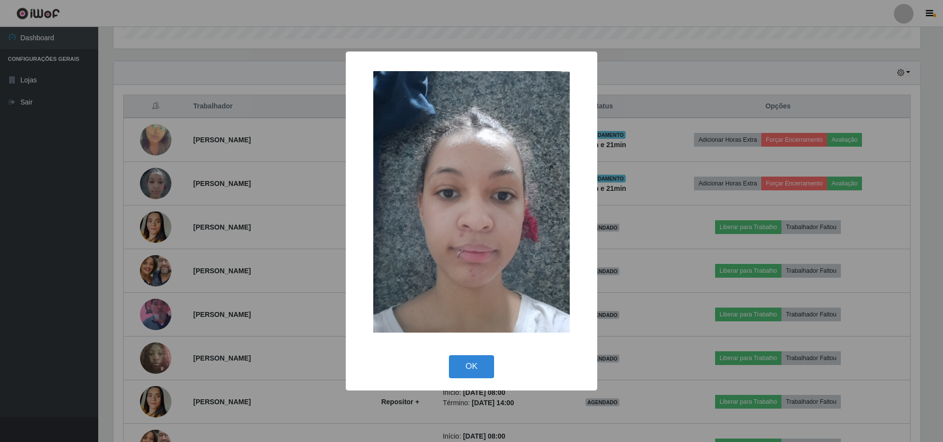
click at [170, 185] on div "× OK Cancel" at bounding box center [471, 221] width 943 height 442
